Goal: Task Accomplishment & Management: Manage account settings

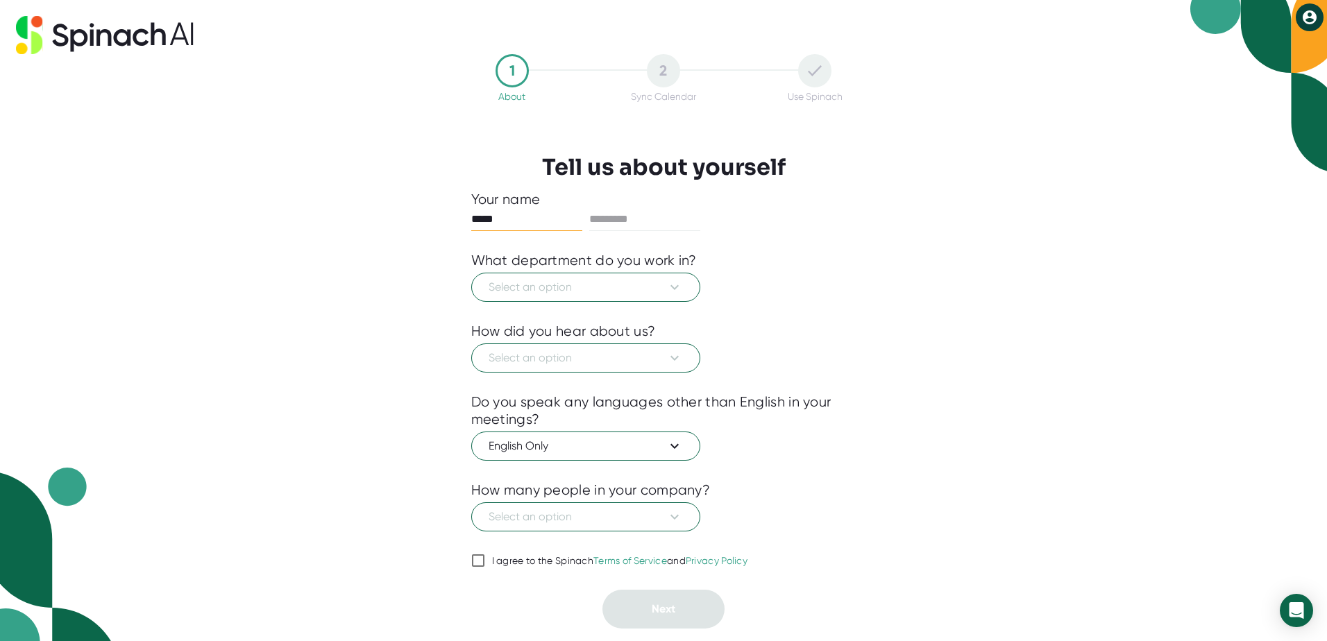
type input "*****"
click at [606, 280] on span "Select an option" at bounding box center [586, 287] width 194 height 17
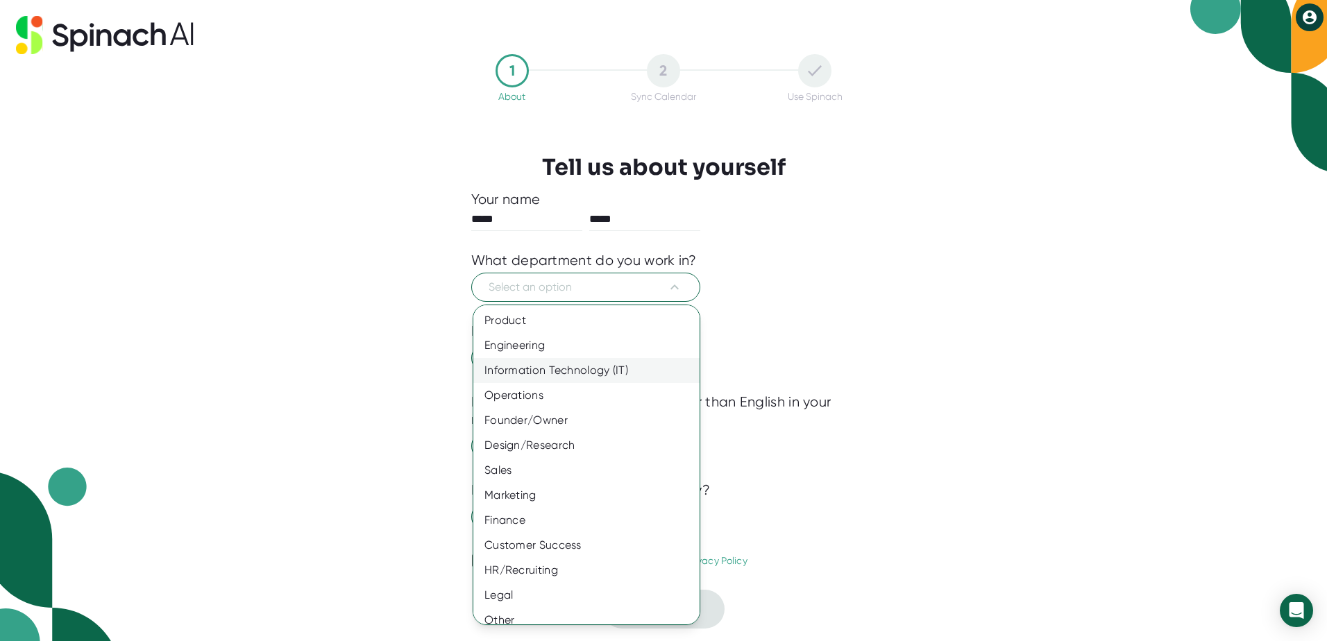
click at [596, 366] on div "Information Technology (IT)" at bounding box center [591, 370] width 237 height 25
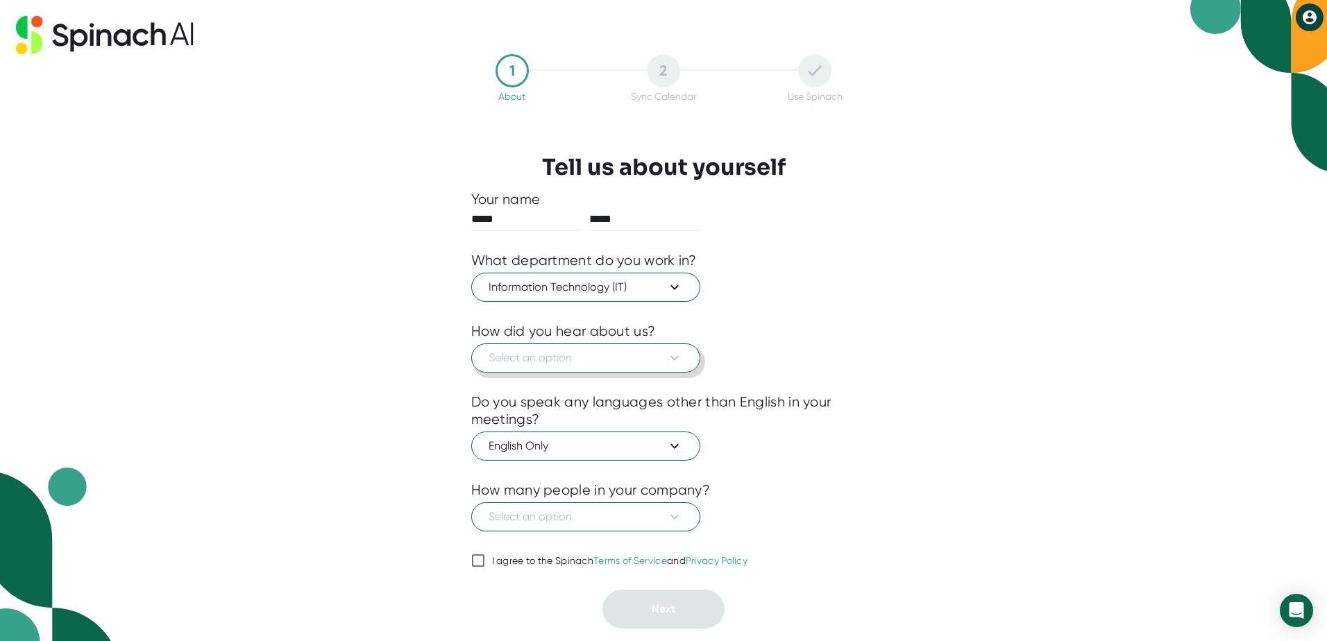
click at [659, 370] on button "Select an option" at bounding box center [585, 358] width 229 height 29
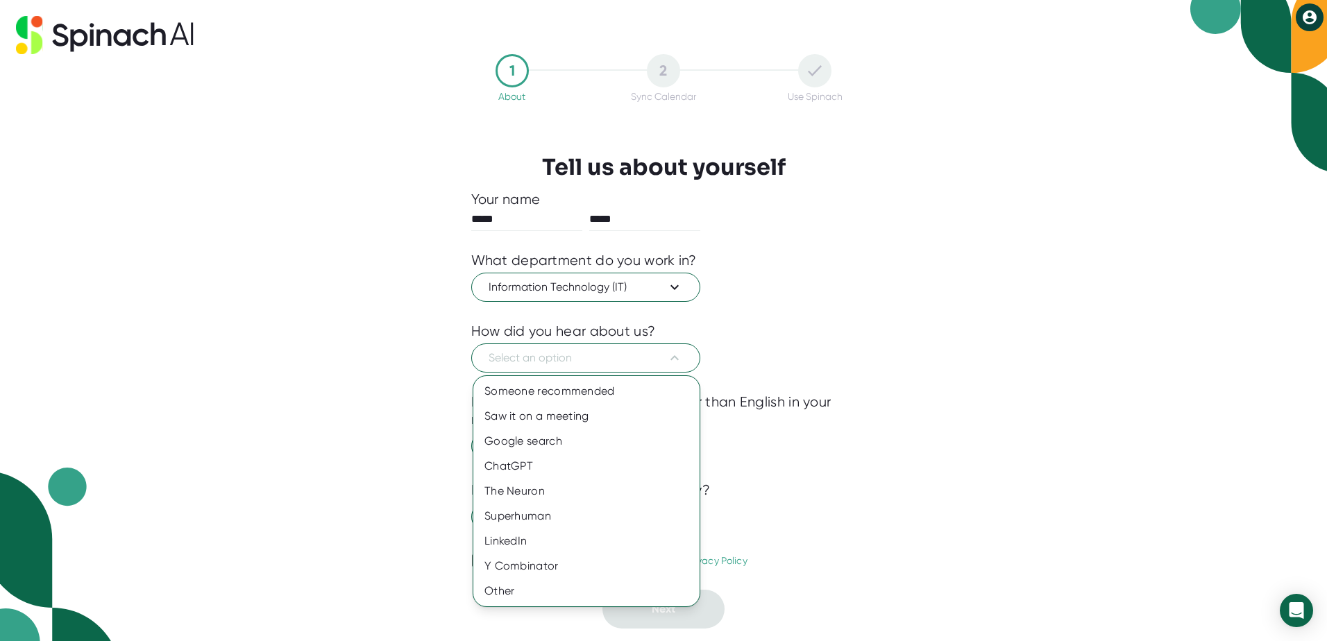
click at [1077, 231] on div at bounding box center [663, 320] width 1327 height 641
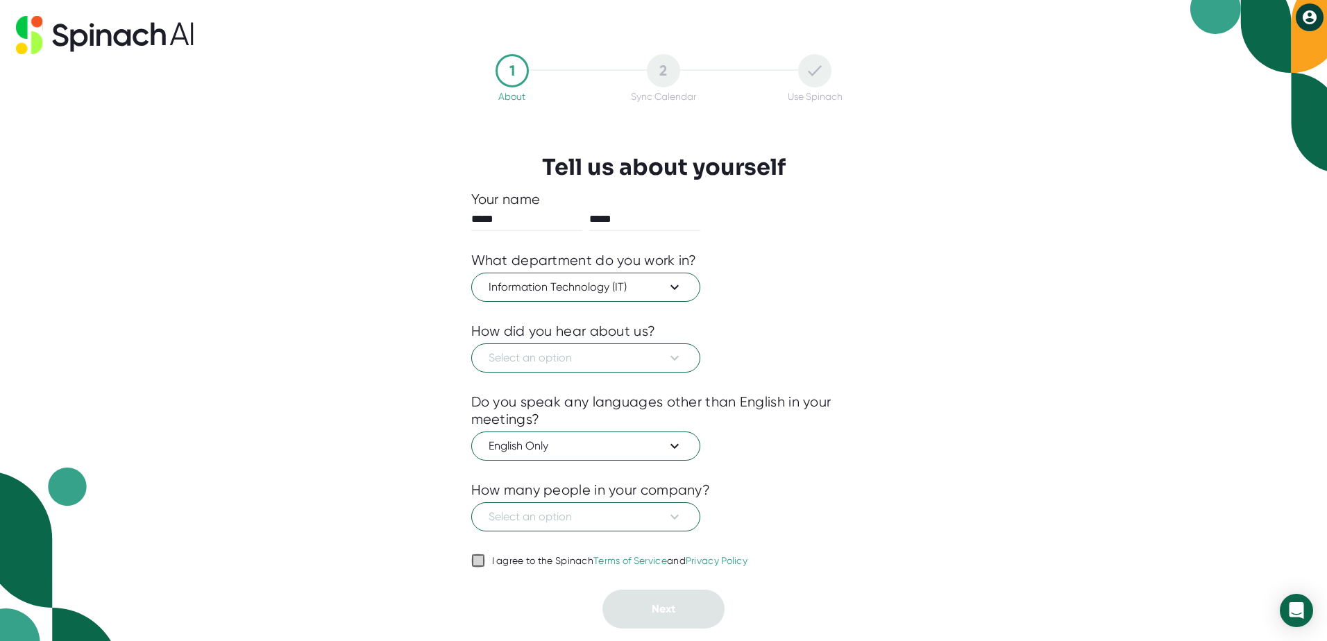
click at [475, 562] on input "I agree to the Spinach Terms of Service and Privacy Policy" at bounding box center [478, 560] width 14 height 17
checkbox input "true"
click at [610, 509] on span "Select an option" at bounding box center [586, 517] width 194 height 17
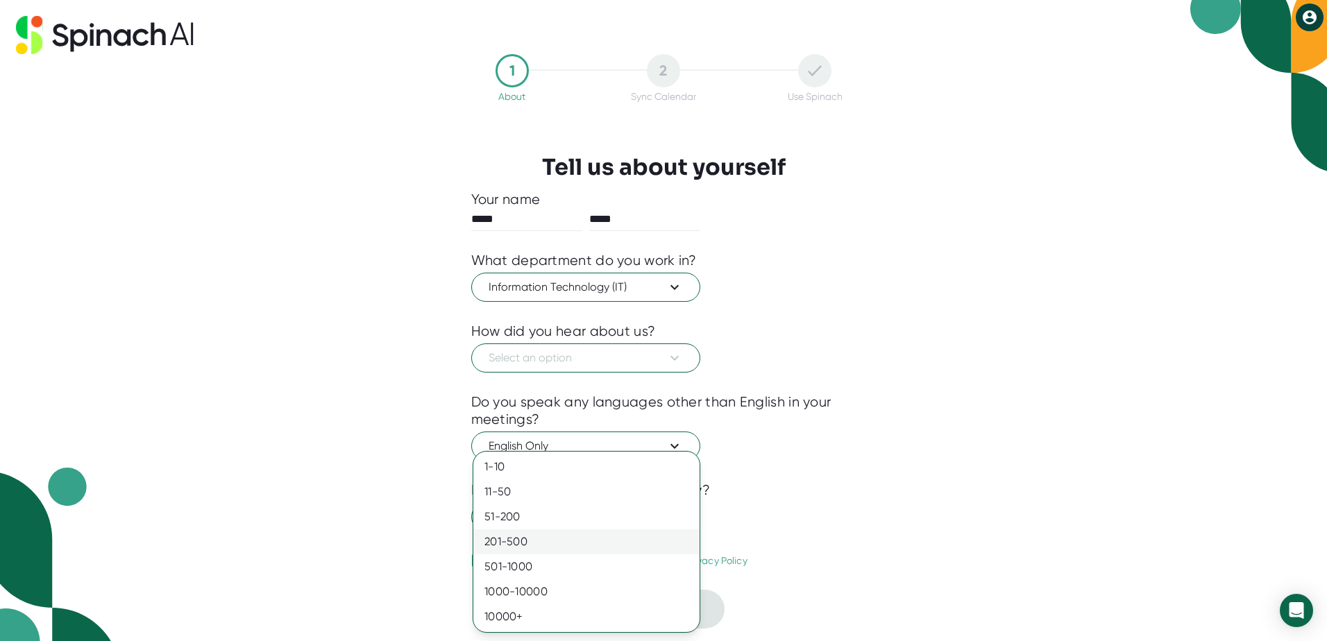
click at [619, 541] on div "201-500" at bounding box center [586, 542] width 226 height 25
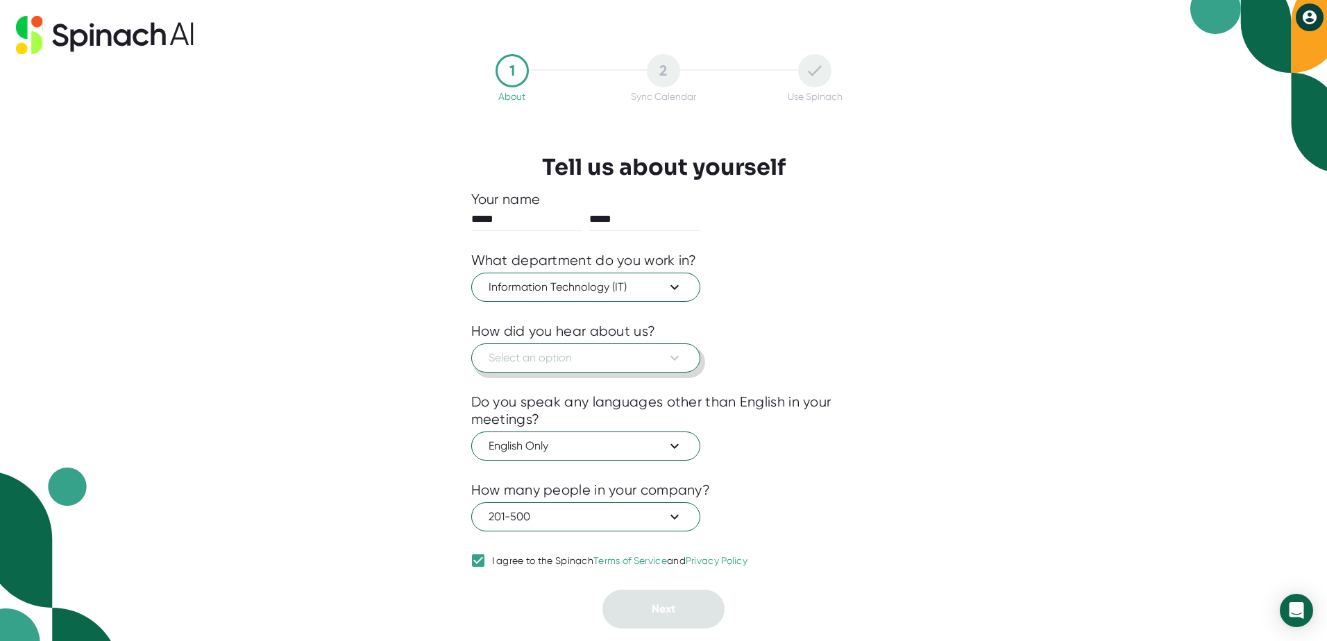
click at [626, 357] on span "Select an option" at bounding box center [586, 358] width 194 height 17
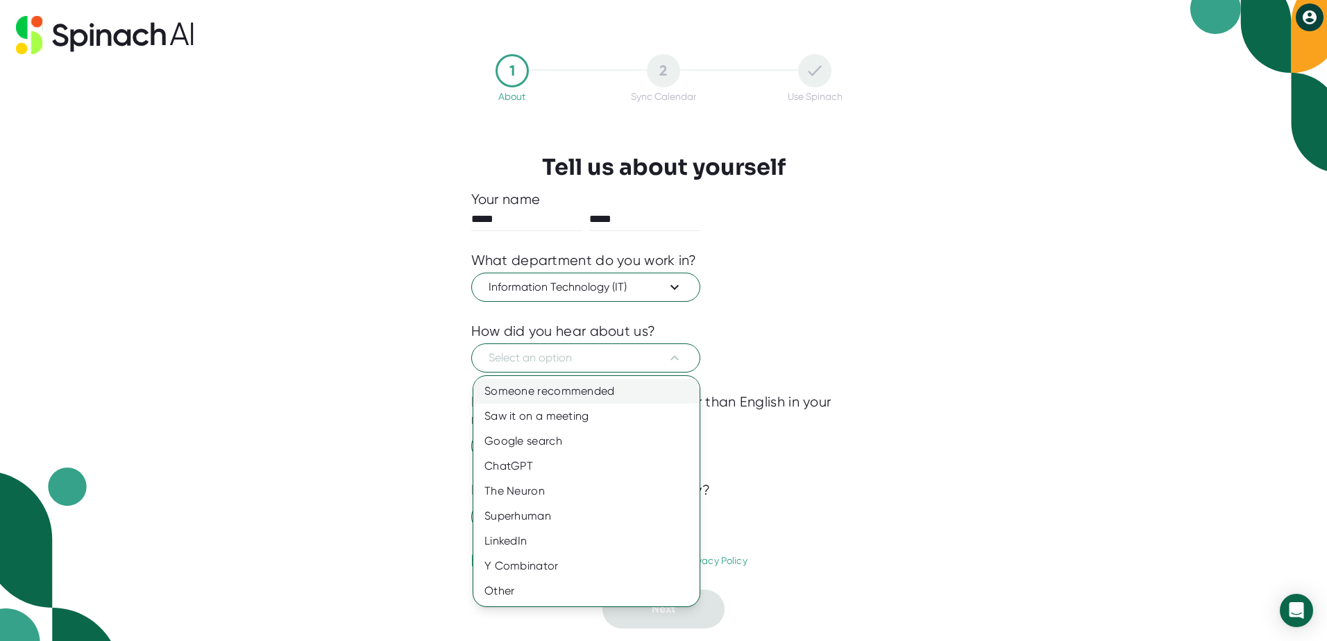
click at [568, 396] on div "Someone recommended" at bounding box center [586, 391] width 226 height 25
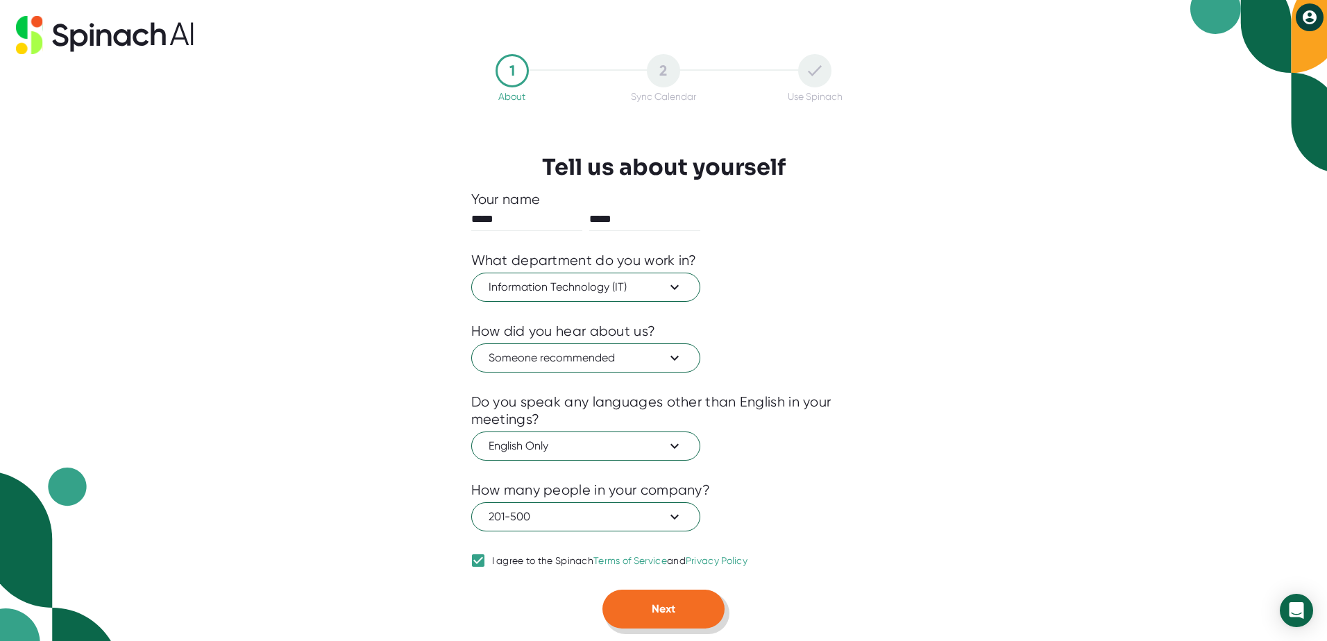
click at [686, 605] on button "Next" at bounding box center [663, 609] width 122 height 39
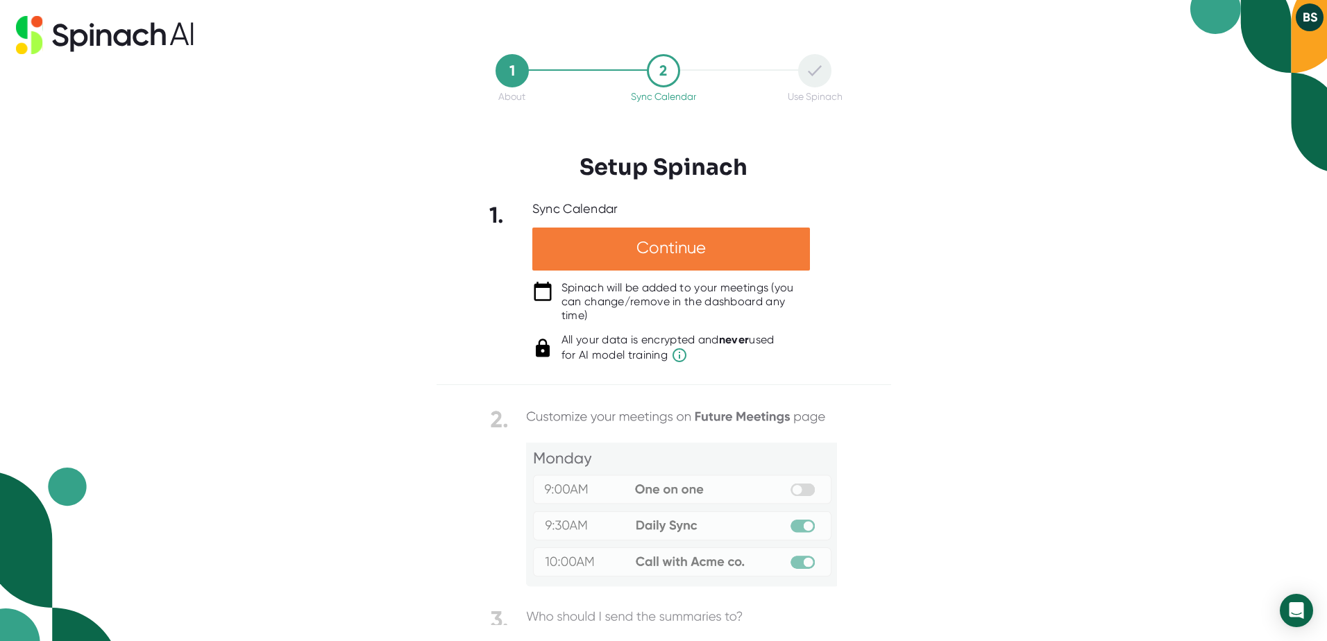
click at [666, 237] on div "Continue" at bounding box center [671, 249] width 278 height 43
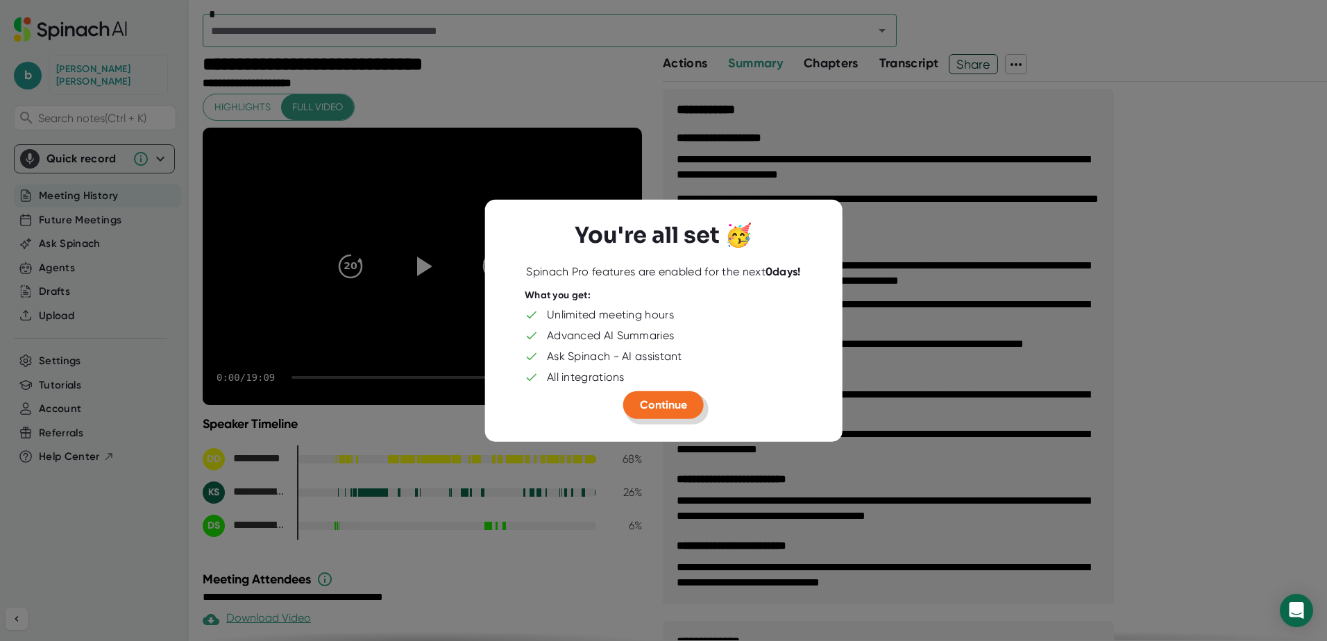
click at [665, 409] on span "Continue" at bounding box center [663, 404] width 47 height 13
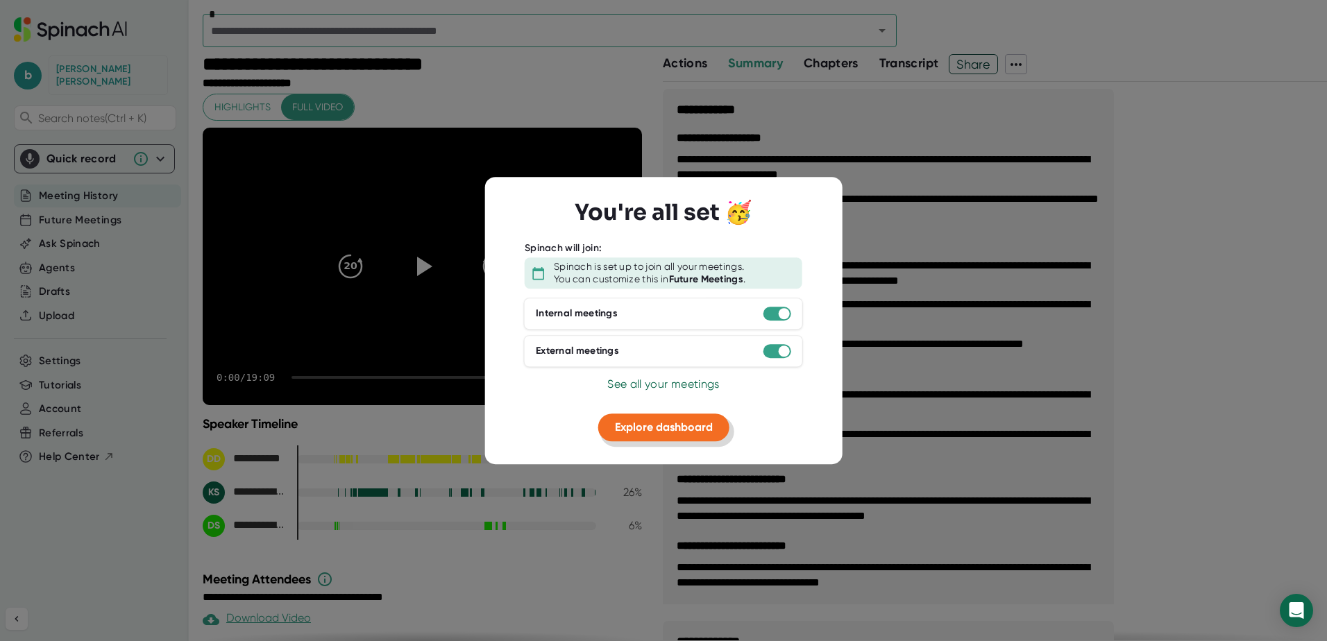
click at [680, 432] on span "Explore dashboard" at bounding box center [664, 427] width 98 height 13
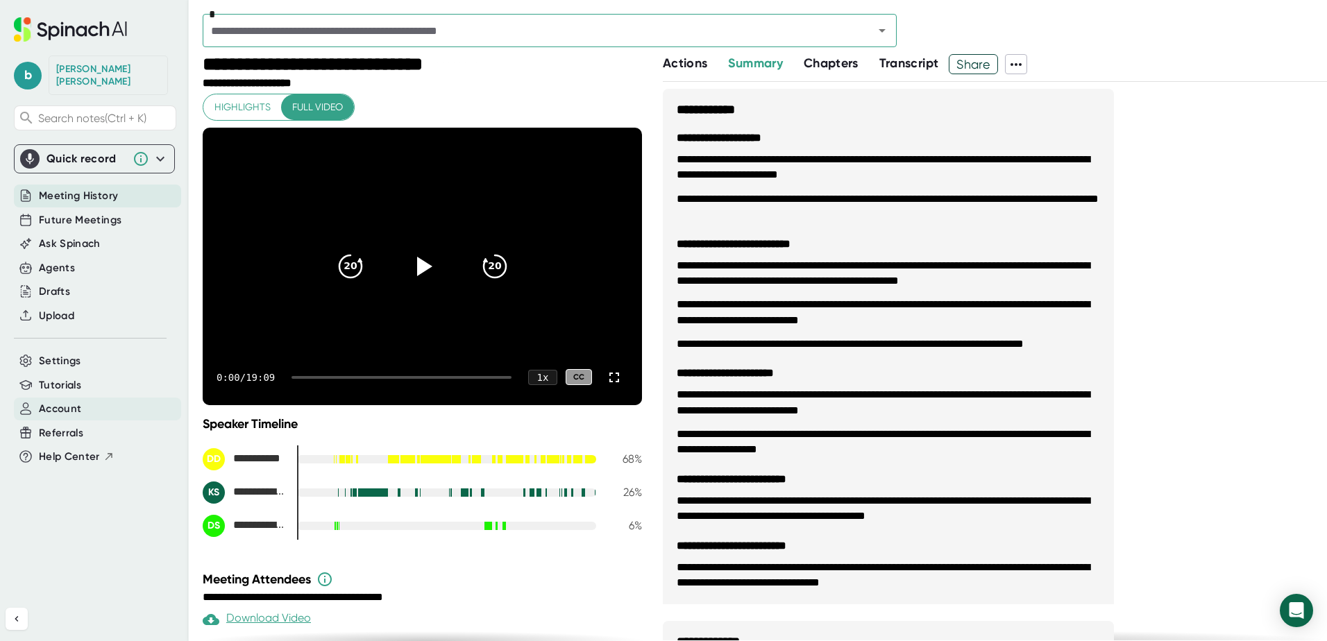
click at [59, 401] on span "Account" at bounding box center [60, 409] width 42 height 16
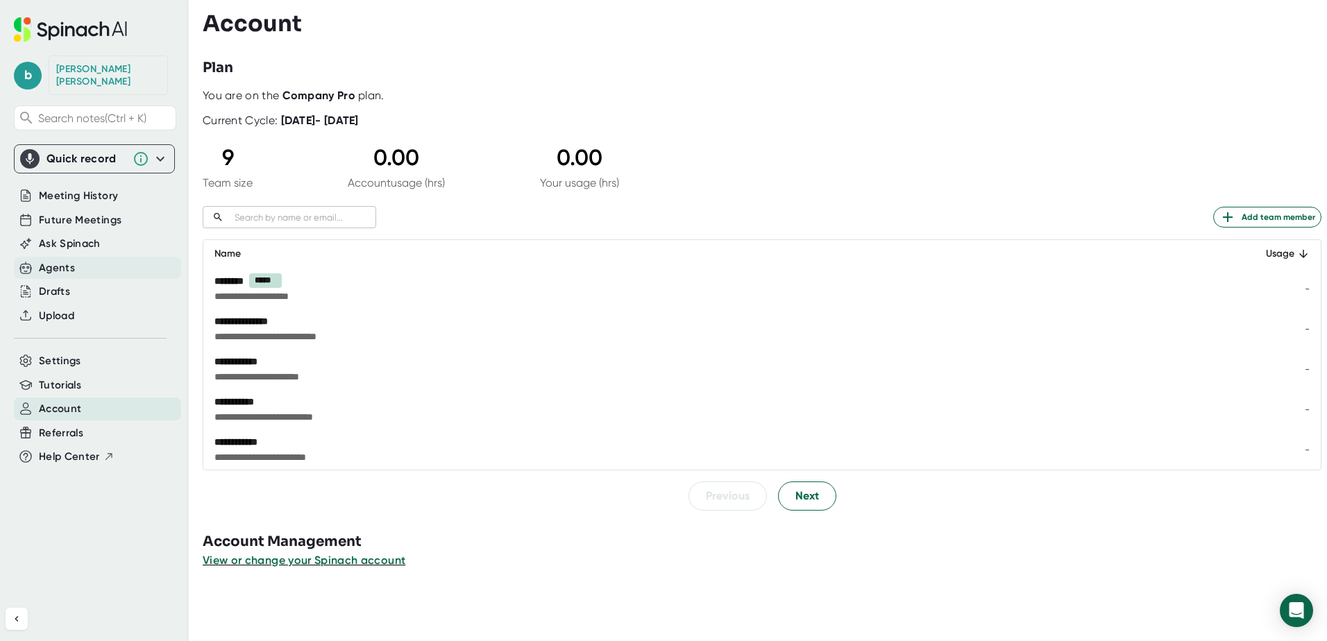
click at [79, 257] on div "Agents" at bounding box center [97, 268] width 167 height 23
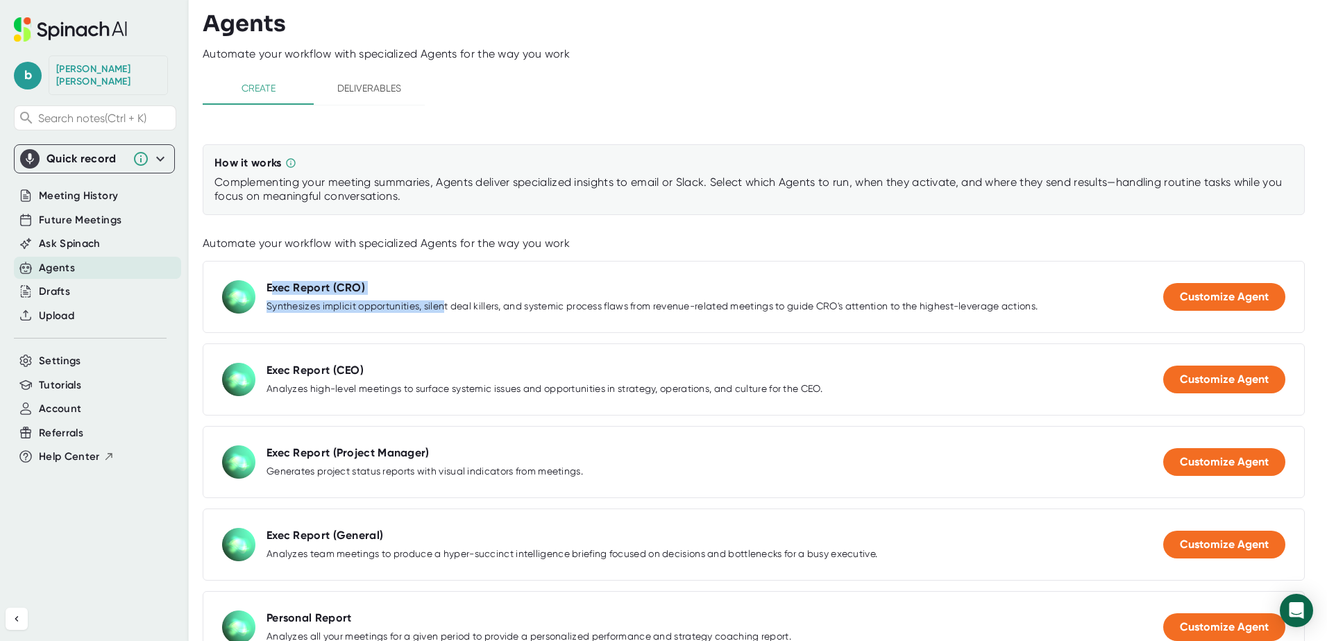
drag, startPoint x: 282, startPoint y: 283, endPoint x: 447, endPoint y: 311, distance: 166.8
click at [447, 311] on div "Exec Report (CRO) Synthesizes implicit opportunities, silent deal killers, and …" at bounding box center [652, 296] width 771 height 31
click at [83, 188] on span "Meeting History" at bounding box center [78, 196] width 79 height 16
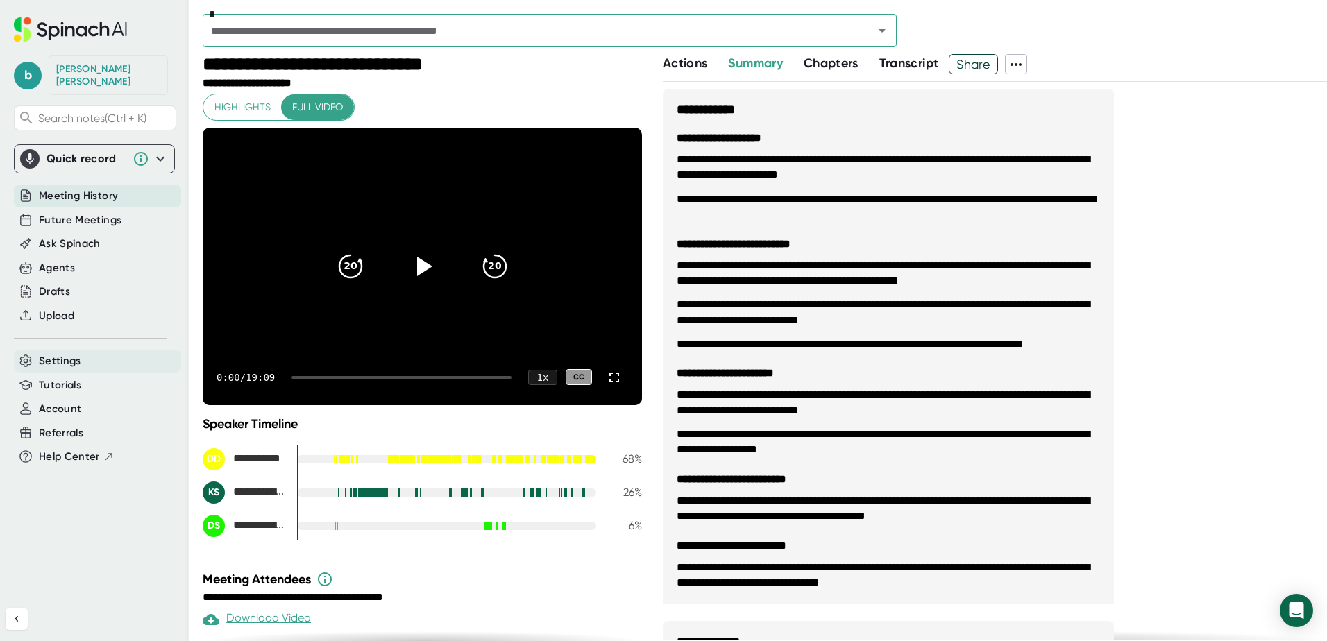
click at [72, 353] on span "Settings" at bounding box center [60, 361] width 42 height 16
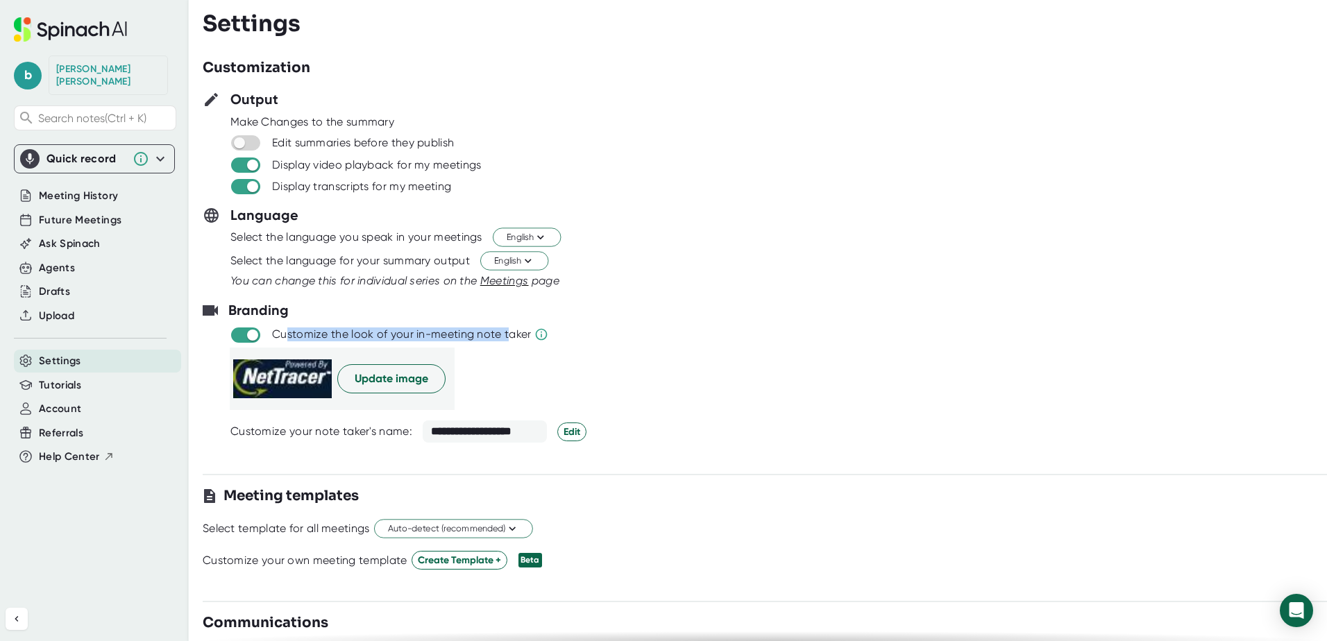
drag, startPoint x: 287, startPoint y: 336, endPoint x: 505, endPoint y: 340, distance: 218.0
click at [505, 340] on div "Customize the look of your in-meeting note taker" at bounding box center [401, 335] width 259 height 14
click at [503, 340] on div "Customize the look of your in-meeting note taker" at bounding box center [401, 335] width 259 height 14
click at [537, 400] on div "Update image" at bounding box center [778, 379] width 1097 height 62
drag, startPoint x: 225, startPoint y: 430, endPoint x: 345, endPoint y: 432, distance: 120.1
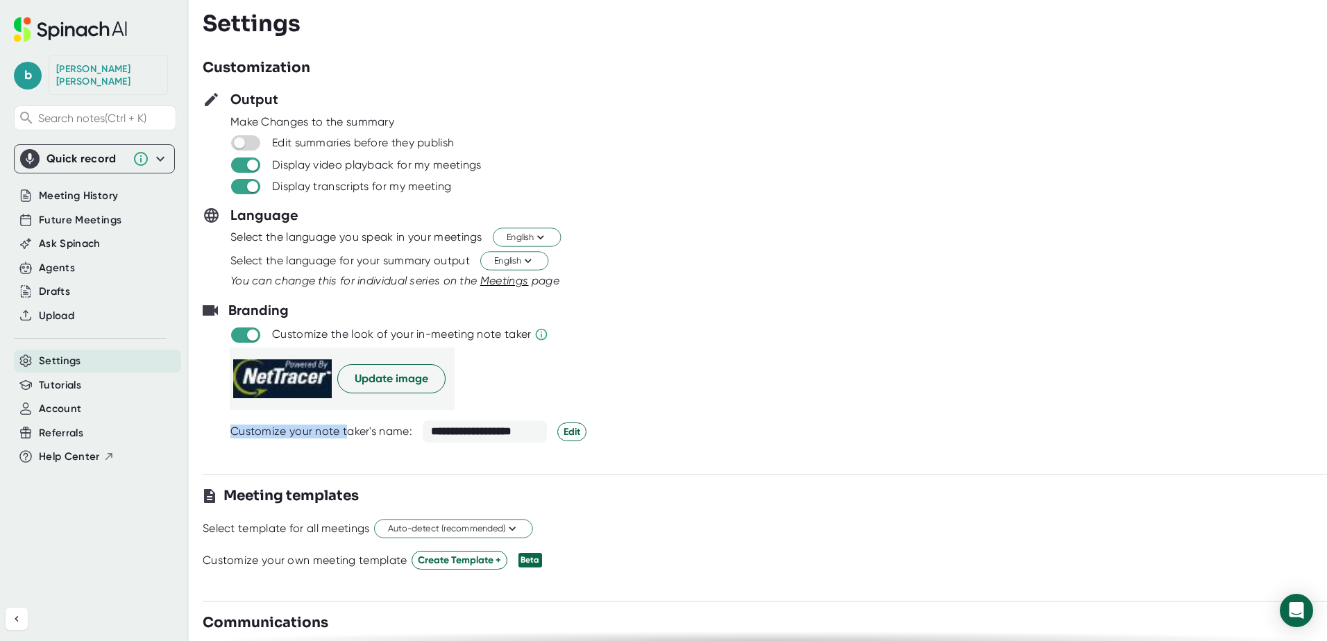
click at [345, 432] on div "**********" at bounding box center [765, 432] width 1124 height 22
click at [345, 432] on div "Customize your note taker's name:" at bounding box center [321, 432] width 182 height 14
click at [568, 434] on span "Edit" at bounding box center [572, 432] width 17 height 15
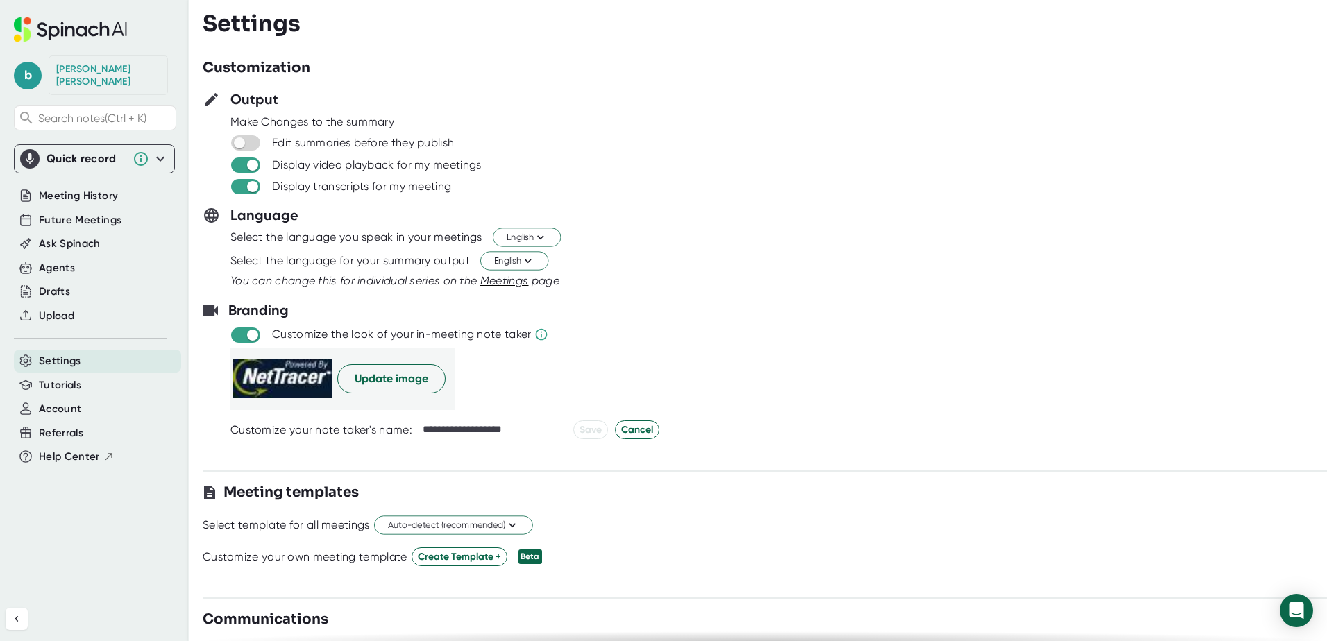
click at [434, 437] on div "**********" at bounding box center [541, 430] width 237 height 19
click at [439, 425] on input "**********" at bounding box center [493, 430] width 140 height 12
type input "**********"
click at [589, 430] on span "Save" at bounding box center [591, 430] width 22 height 15
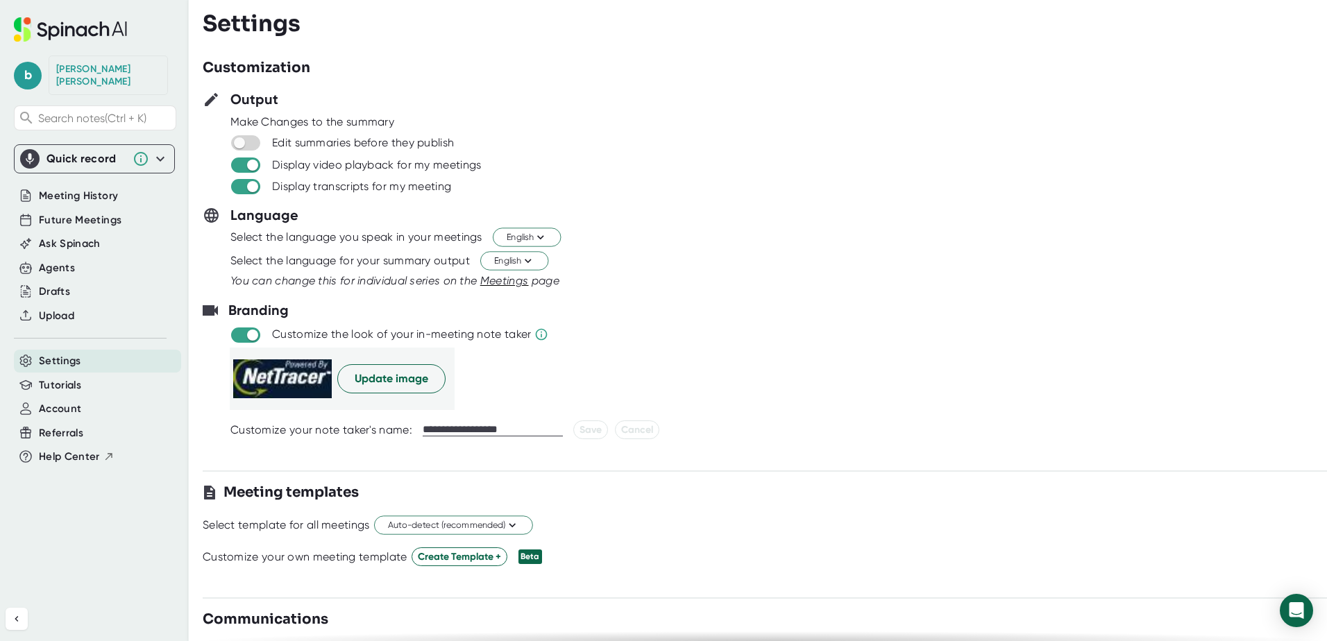
drag, startPoint x: 645, startPoint y: 346, endPoint x: 548, endPoint y: 345, distance: 97.2
click at [643, 345] on div at bounding box center [765, 346] width 1124 height 6
click at [402, 378] on span "Update image" at bounding box center [392, 379] width 74 height 17
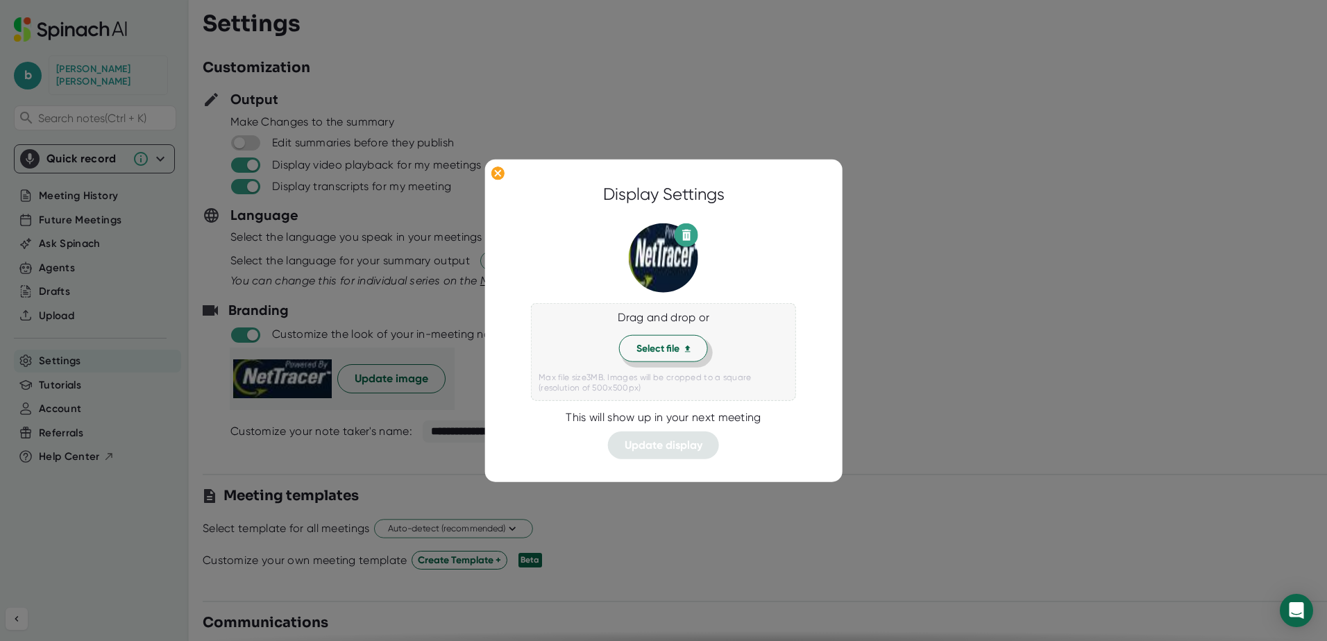
click at [654, 349] on span "Select file" at bounding box center [663, 348] width 54 height 15
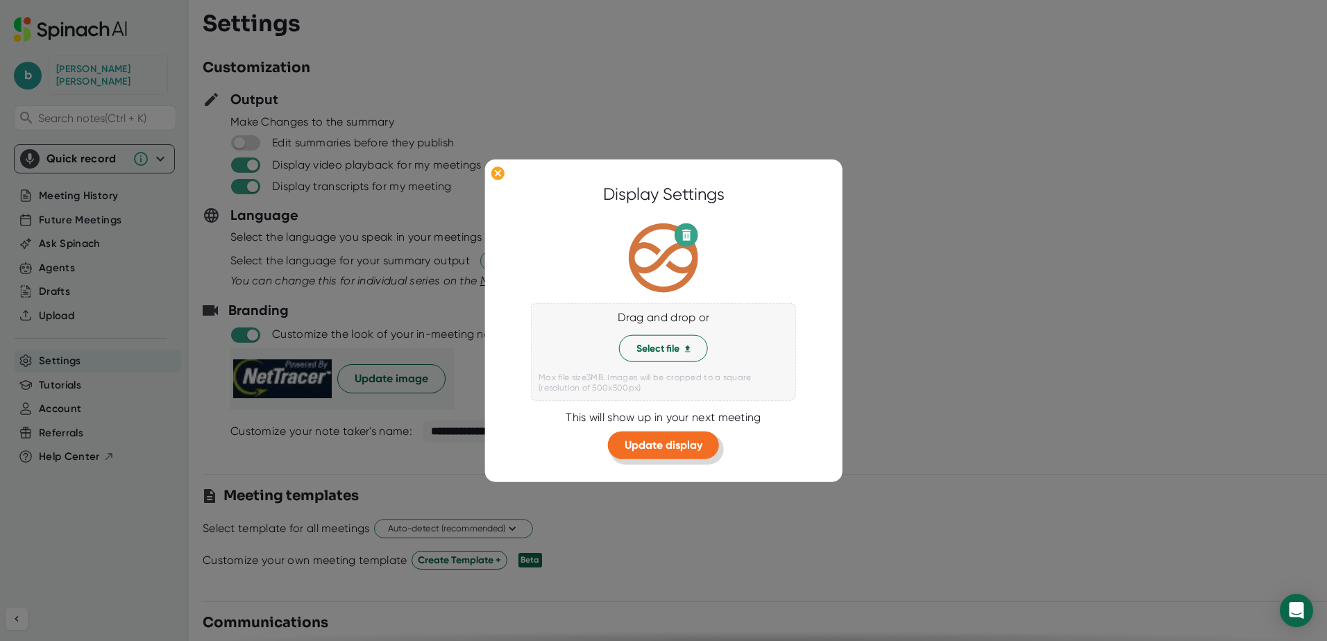
click at [672, 448] on span "Update display" at bounding box center [664, 445] width 78 height 13
